Goal: Information Seeking & Learning: Learn about a topic

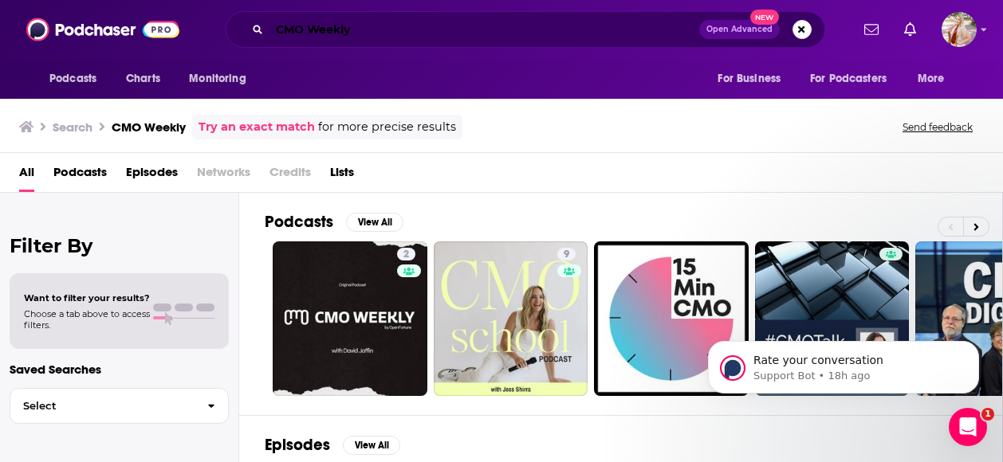
click at [453, 34] on input "CMO Weekly" at bounding box center [484, 30] width 430 height 26
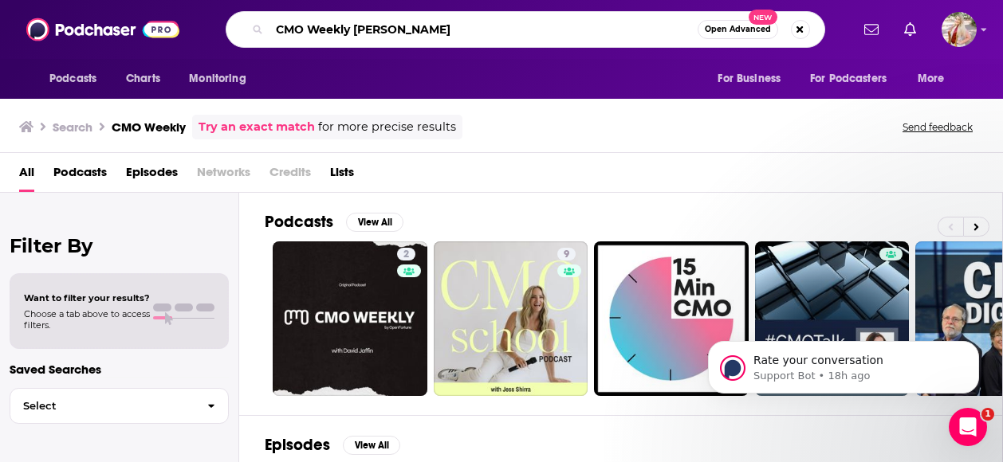
type input "CMO Weekly [PERSON_NAME]"
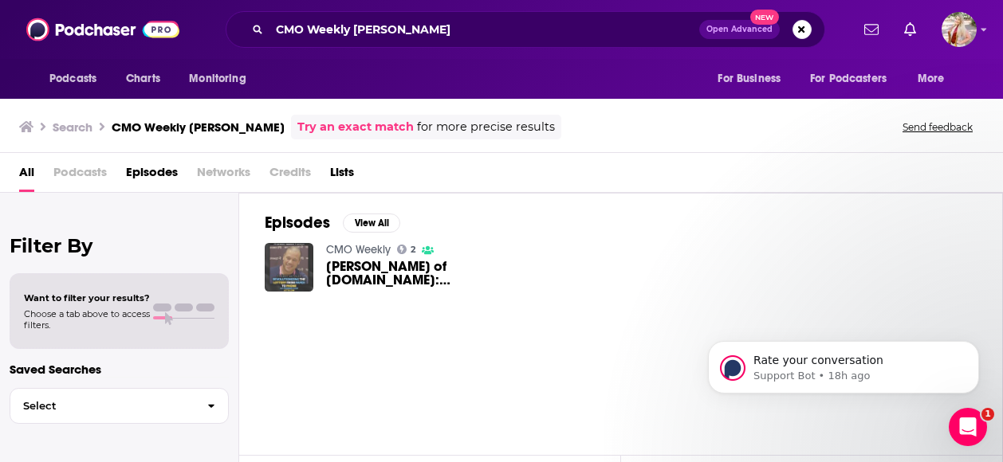
click at [305, 257] on img "Thomas Metzger of Lotto.com: Revolutionizing the Lottery from Paper to Phone" at bounding box center [289, 267] width 49 height 49
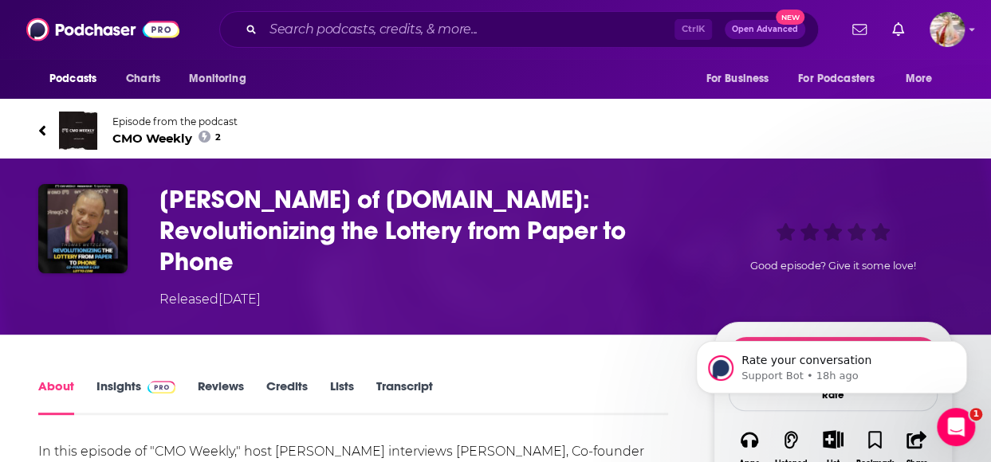
scroll to position [6, 0]
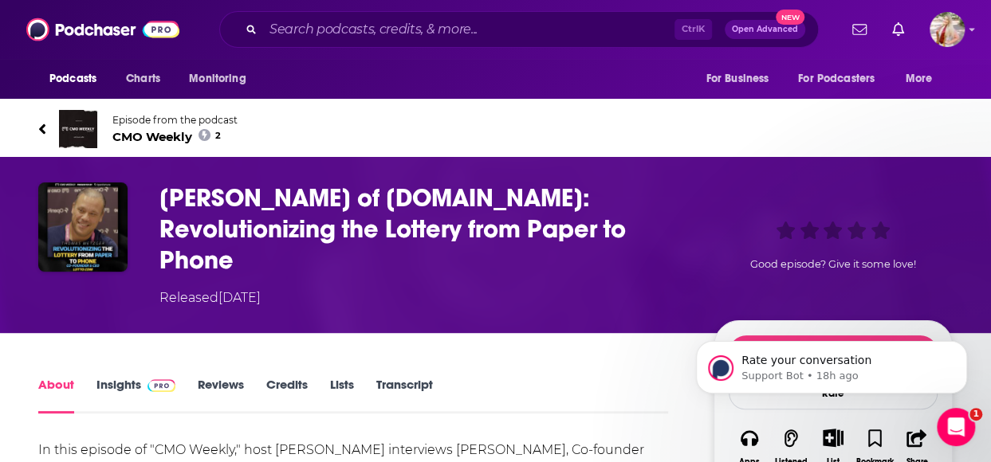
click at [151, 136] on span "CMO Weekly 2" at bounding box center [174, 136] width 125 height 15
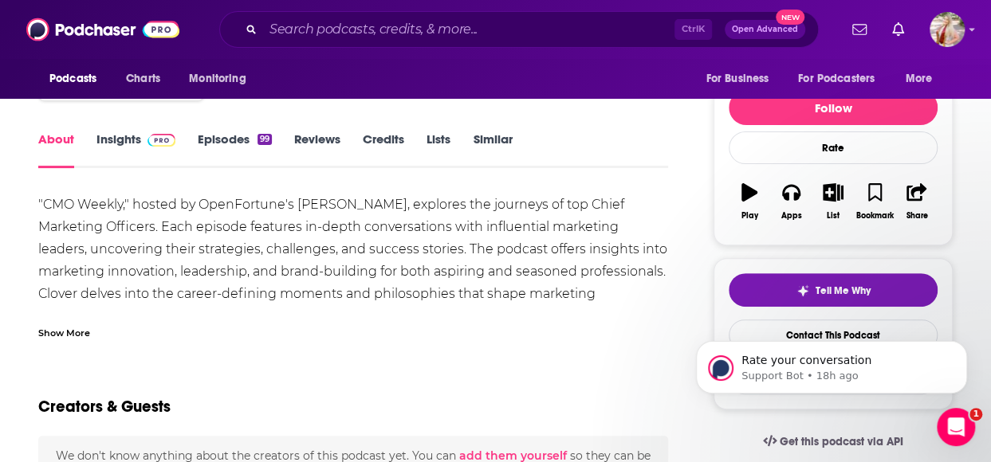
scroll to position [171, 0]
click at [126, 144] on link "Insights" at bounding box center [135, 150] width 79 height 37
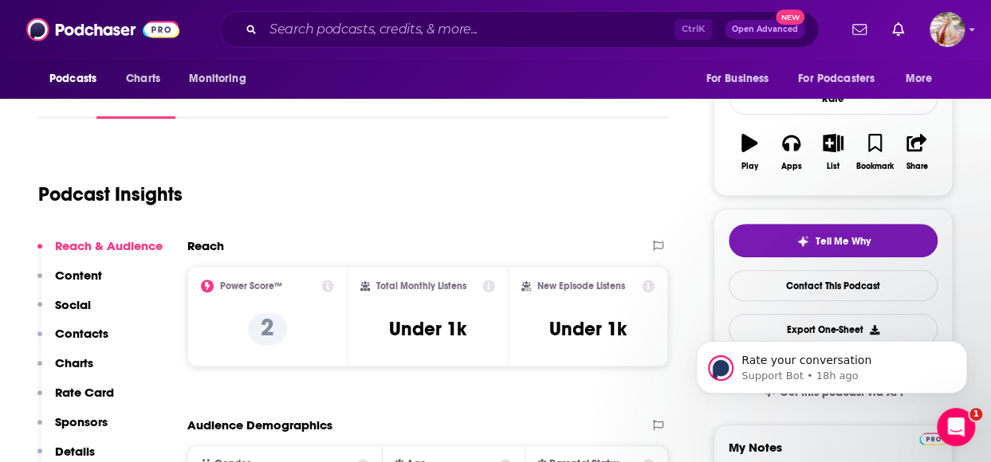
scroll to position [219, 0]
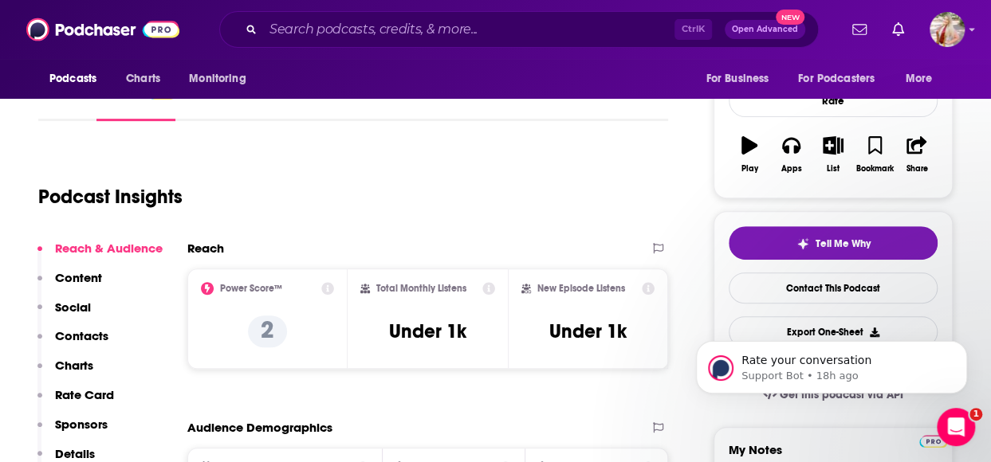
click at [327, 290] on icon at bounding box center [327, 288] width 13 height 13
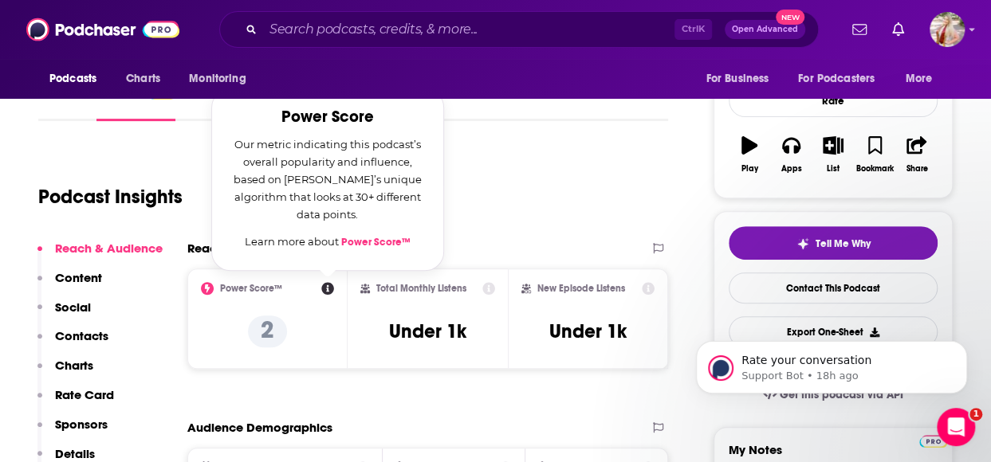
click at [372, 244] on link "Power Score™" at bounding box center [375, 242] width 69 height 13
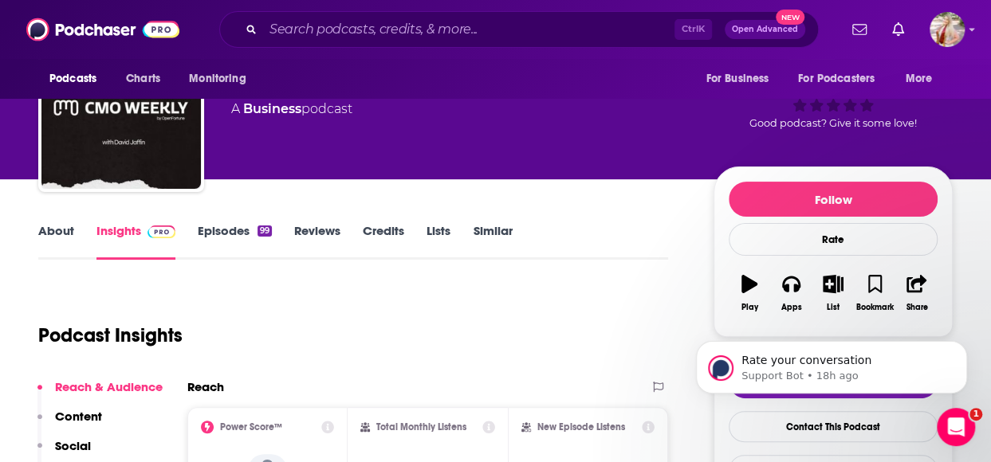
scroll to position [81, 0]
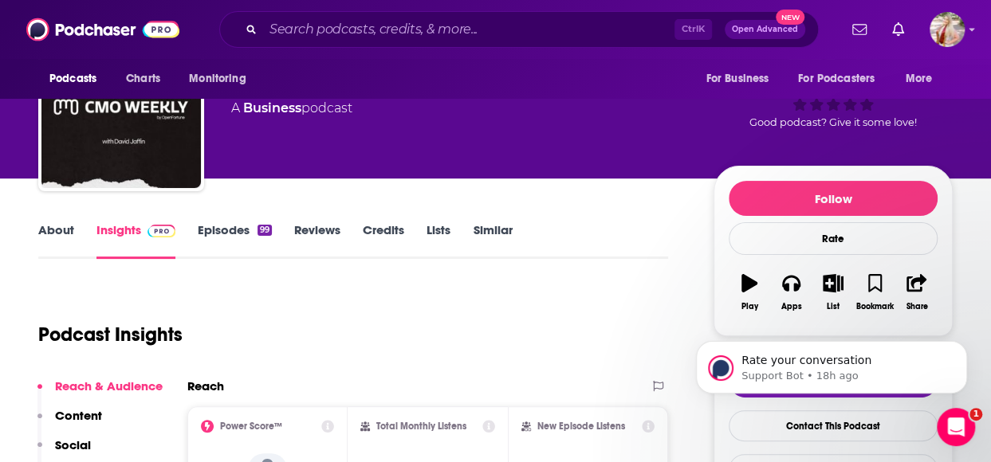
click at [53, 237] on link "About" at bounding box center [56, 240] width 36 height 37
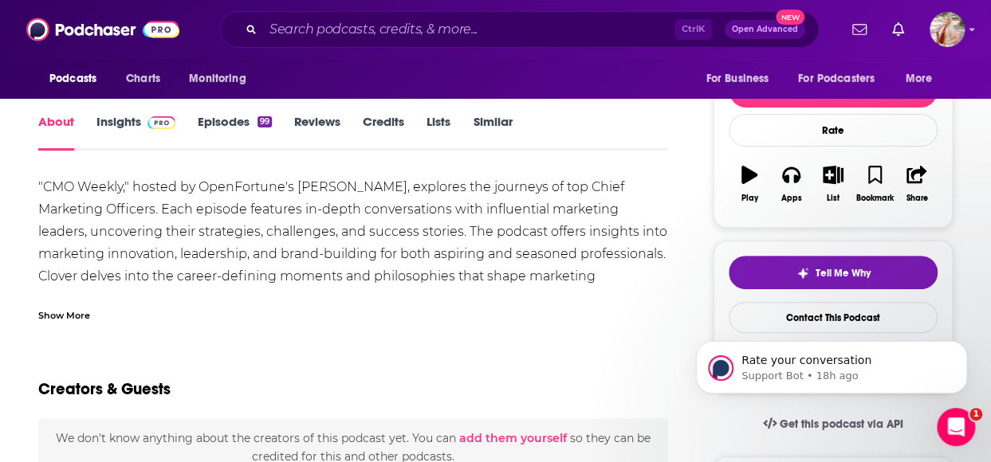
click at [224, 116] on link "Episodes 99" at bounding box center [235, 132] width 74 height 37
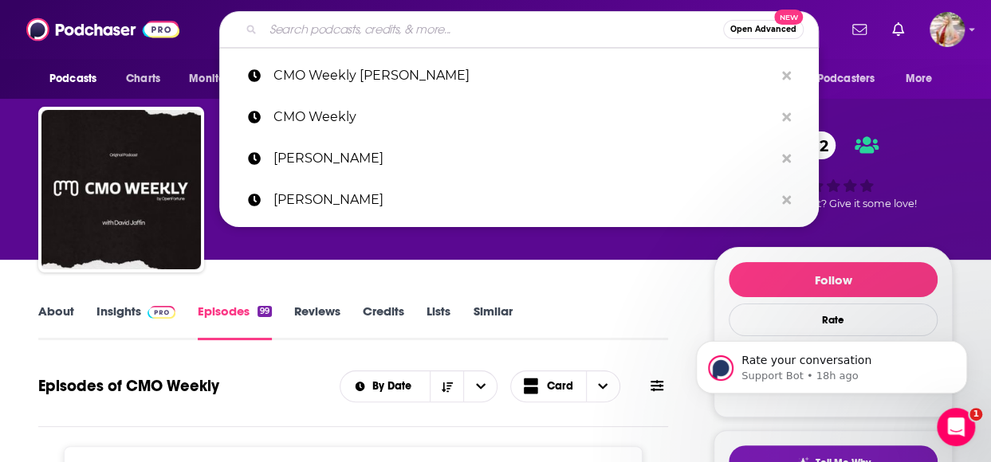
click at [439, 22] on input "Search podcasts, credits, & more..." at bounding box center [493, 30] width 460 height 26
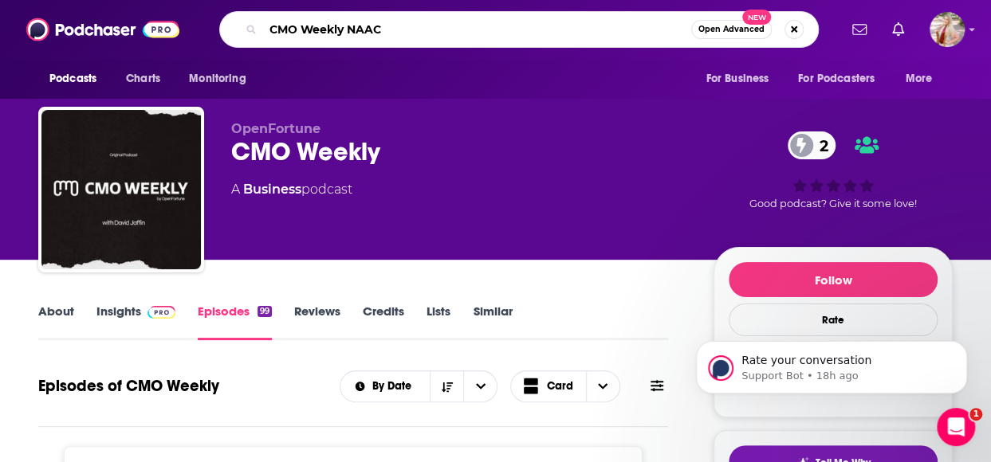
type input "CMO Weekly NAACP"
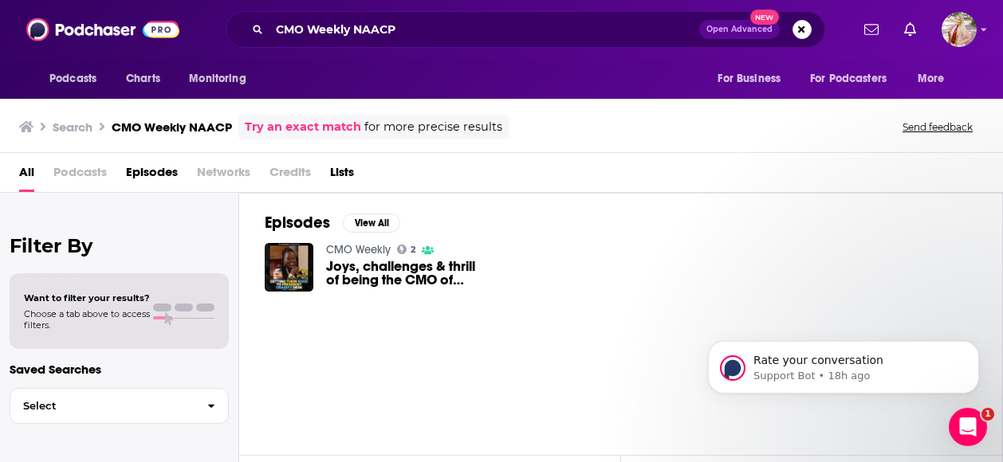
click at [423, 277] on span "Joys, challenges & thrill of being the CMO of NAACP with [PERSON_NAME] | Brandw…" at bounding box center [407, 273] width 163 height 27
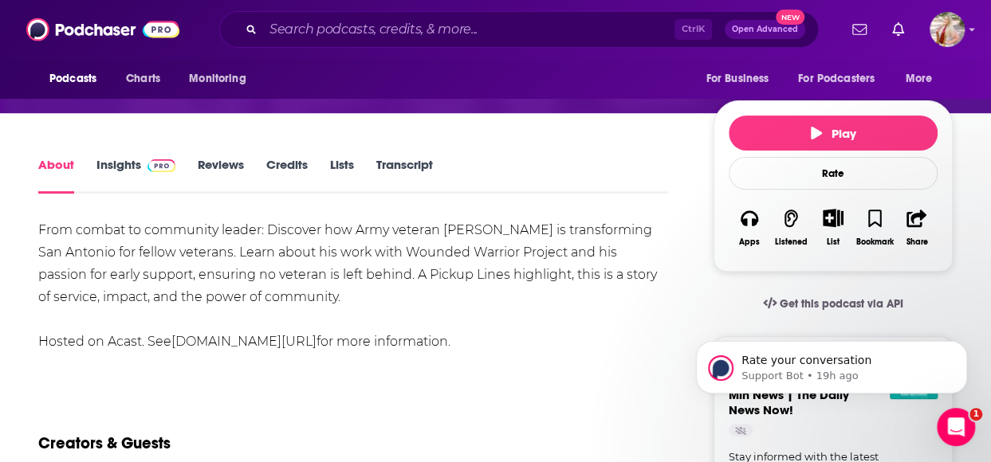
scroll to position [196, 0]
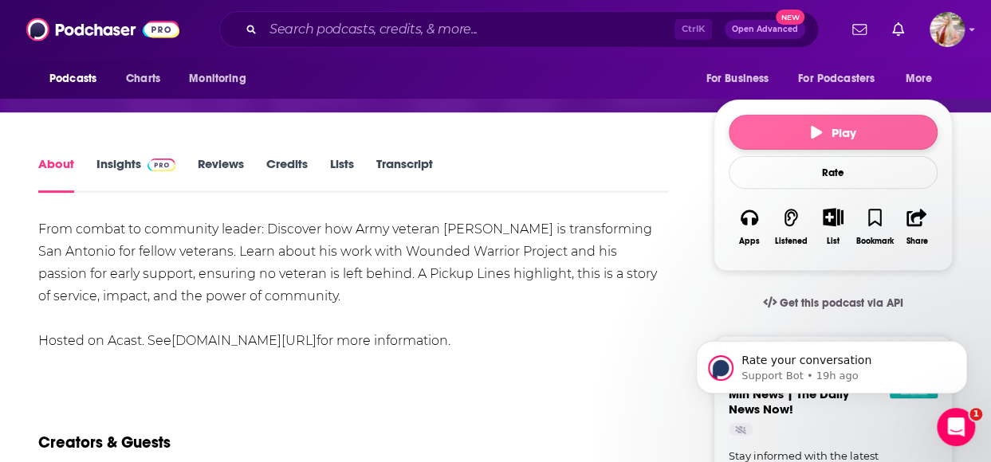
click at [773, 132] on button "Play" at bounding box center [833, 132] width 209 height 35
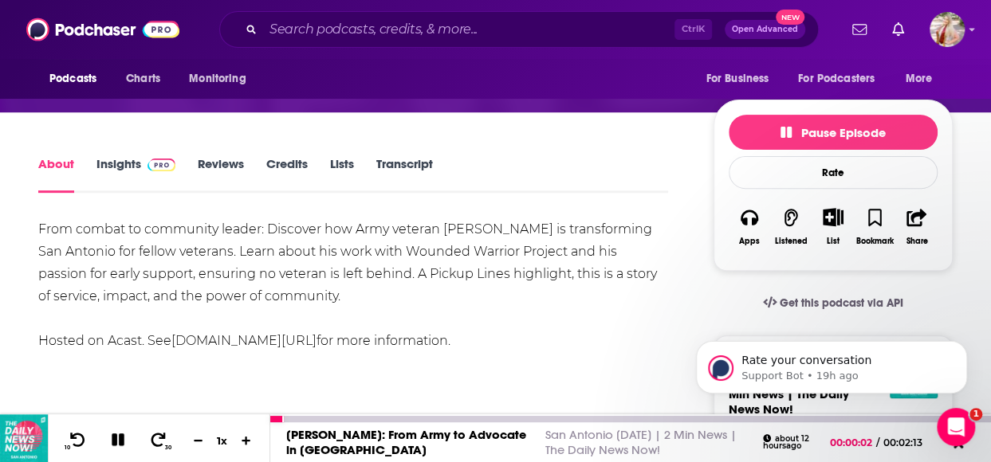
click at [114, 434] on icon at bounding box center [118, 440] width 13 height 13
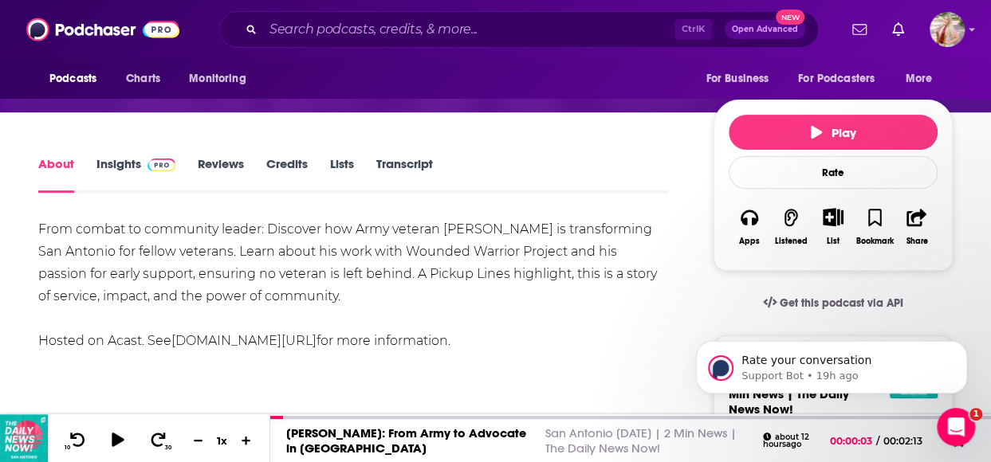
click at [124, 167] on link "Insights" at bounding box center [135, 174] width 79 height 37
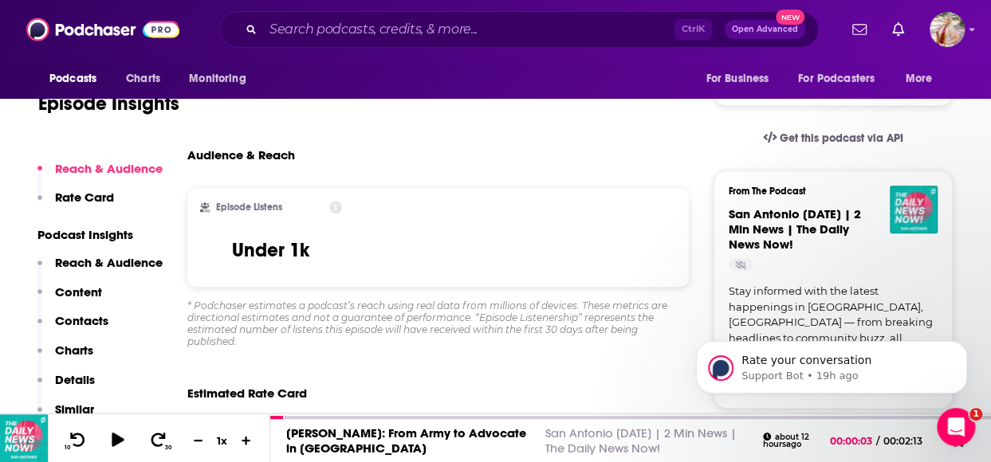
scroll to position [380, 0]
